Goal: Task Accomplishment & Management: Use online tool/utility

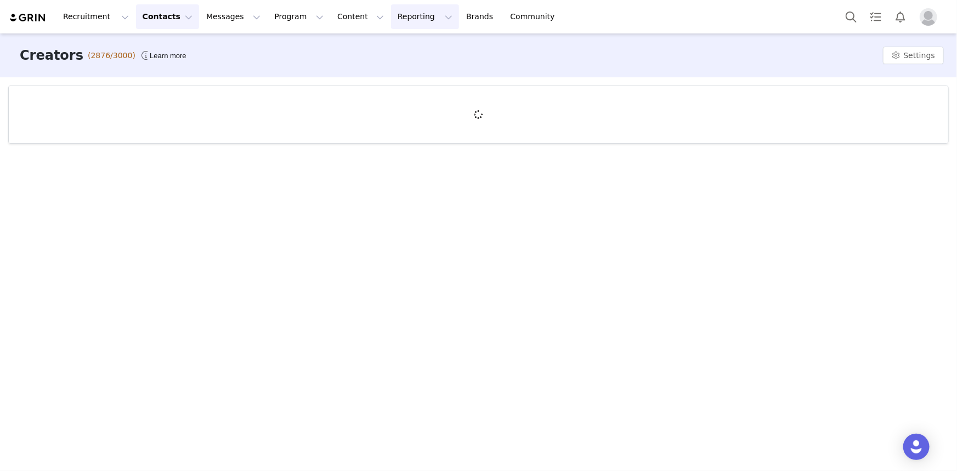
click at [391, 15] on button "Reporting Reporting" at bounding box center [425, 16] width 68 height 25
click at [382, 65] on p "Report Builder" at bounding box center [386, 69] width 55 height 12
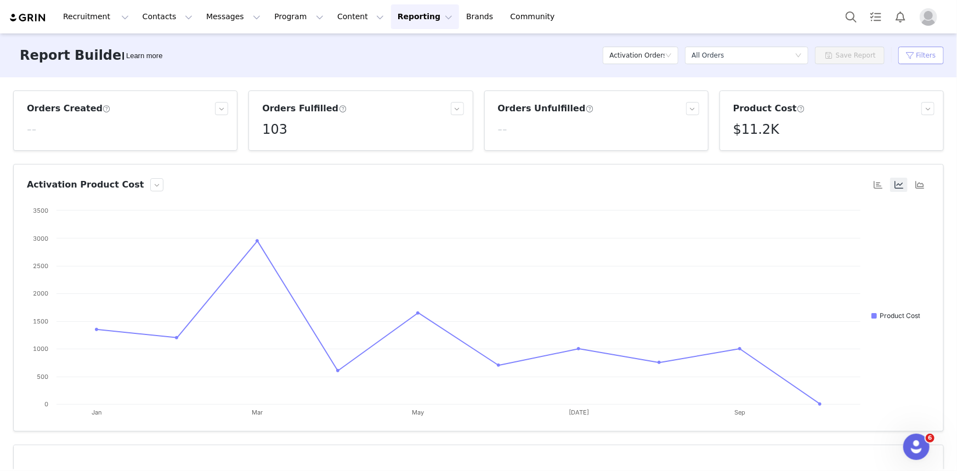
click at [901, 55] on button "Filters" at bounding box center [920, 56] width 45 height 18
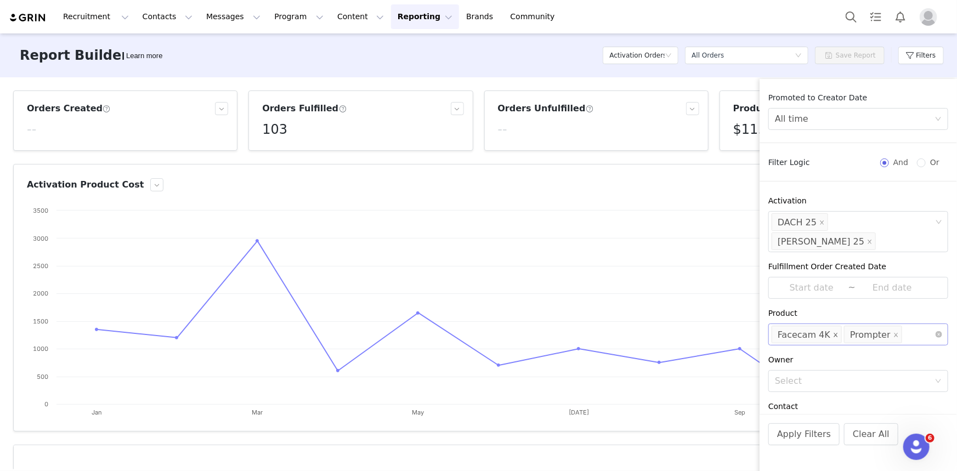
click at [834, 333] on icon "icon: close" at bounding box center [836, 335] width 4 height 4
click at [822, 332] on icon "icon: close" at bounding box center [823, 334] width 5 height 5
click at [822, 329] on div "Select" at bounding box center [853, 334] width 157 height 11
type input "emb"
click at [801, 344] on li "Embrace Chair" at bounding box center [854, 340] width 172 height 18
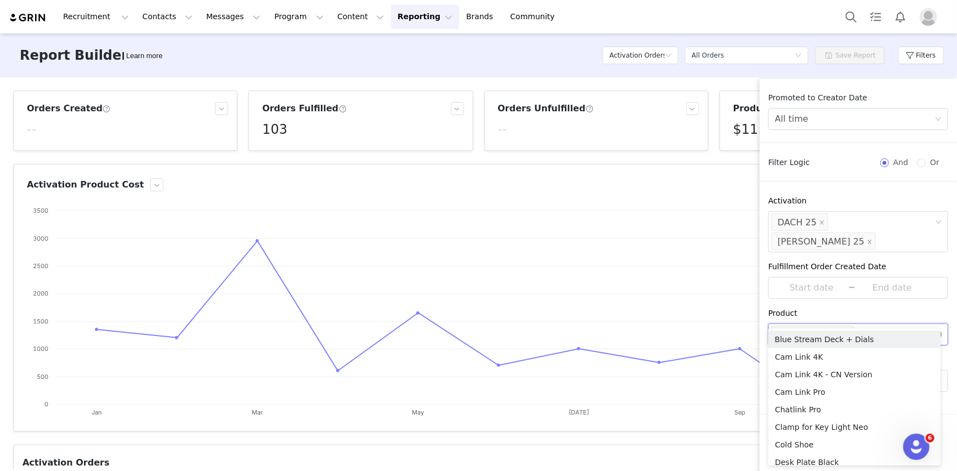
type input "promp"
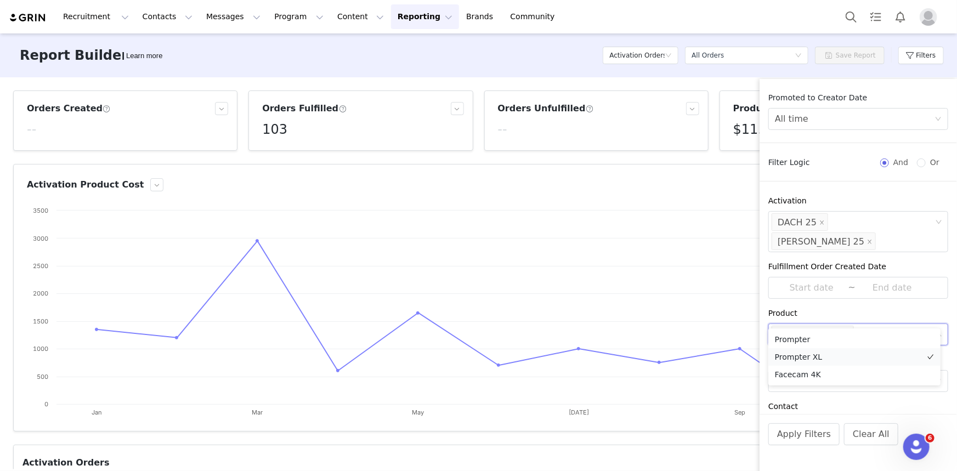
click at [819, 354] on li "Prompter XL" at bounding box center [854, 357] width 172 height 18
click at [818, 283] on div "Promoted to Creator Date All time Filter Logic And Or Activation Select DACH 25…" at bounding box center [857, 253] width 197 height 322
click at [793, 438] on button "Apply Filters" at bounding box center [803, 434] width 71 height 22
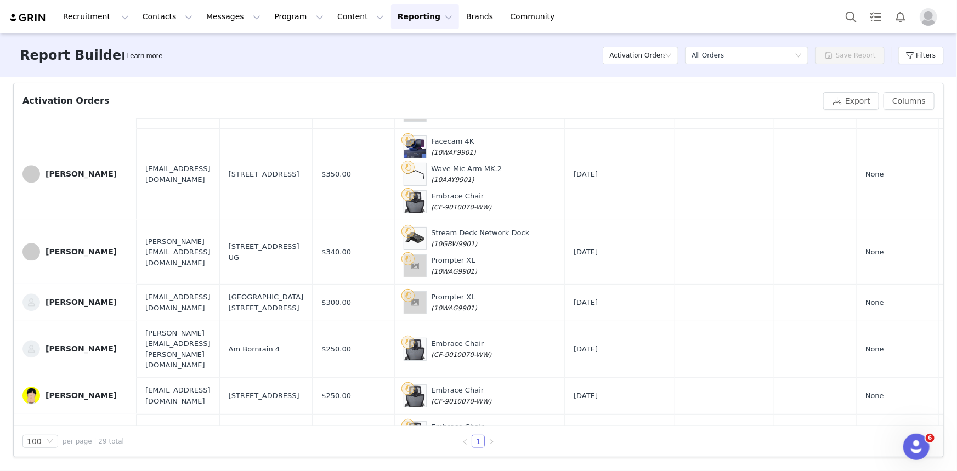
scroll to position [1332, 0]
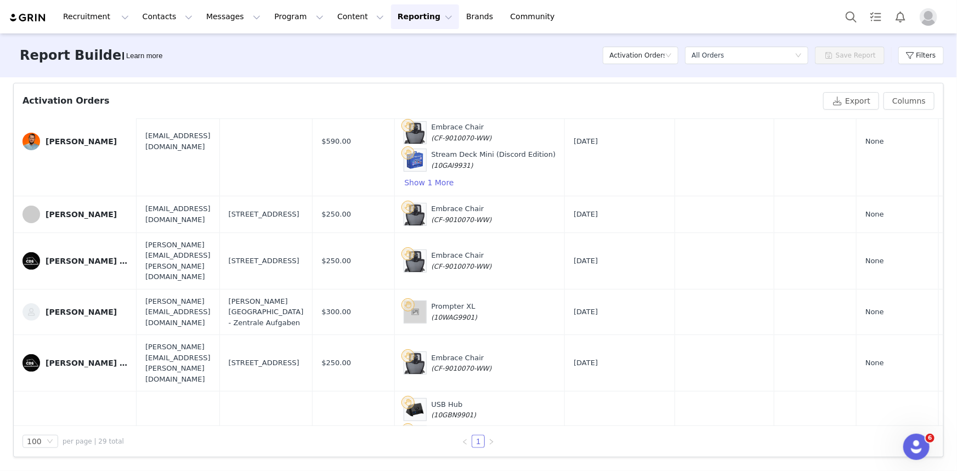
scroll to position [0, 0]
